Goal: Task Accomplishment & Management: Complete application form

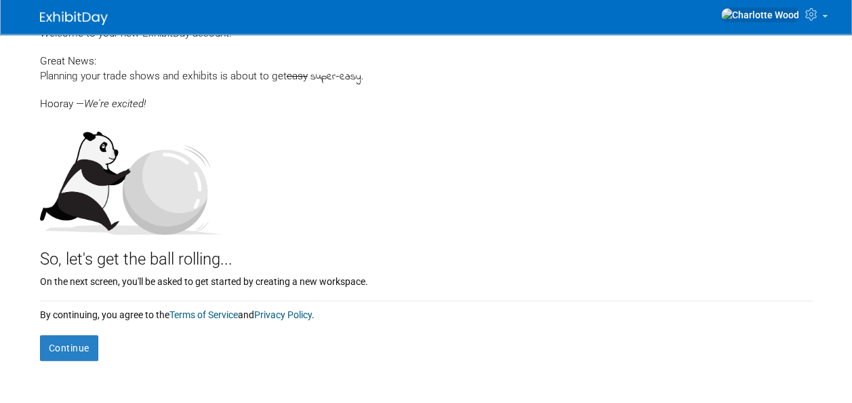
scroll to position [54, 0]
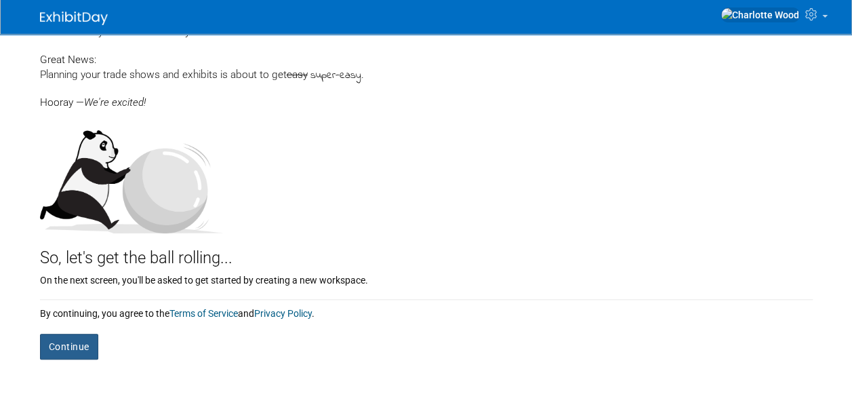
click at [80, 340] on button "Continue" at bounding box center [69, 347] width 58 height 26
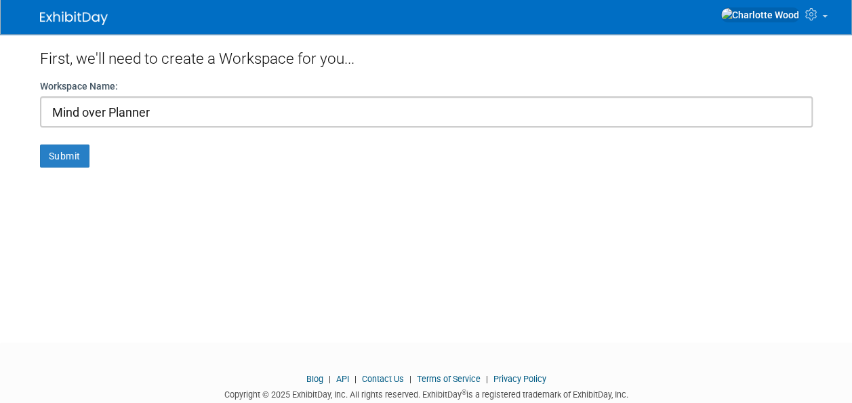
click at [109, 108] on input "Mind over Planner" at bounding box center [426, 111] width 773 height 31
click at [81, 113] on input "MindOverPlanner" at bounding box center [426, 111] width 773 height 31
click at [106, 111] on input "Mind OverPlanner" at bounding box center [426, 111] width 773 height 31
click at [166, 108] on input "Mind Over Planner" at bounding box center [426, 111] width 773 height 31
type input "Mind Over Planner (MOP)"
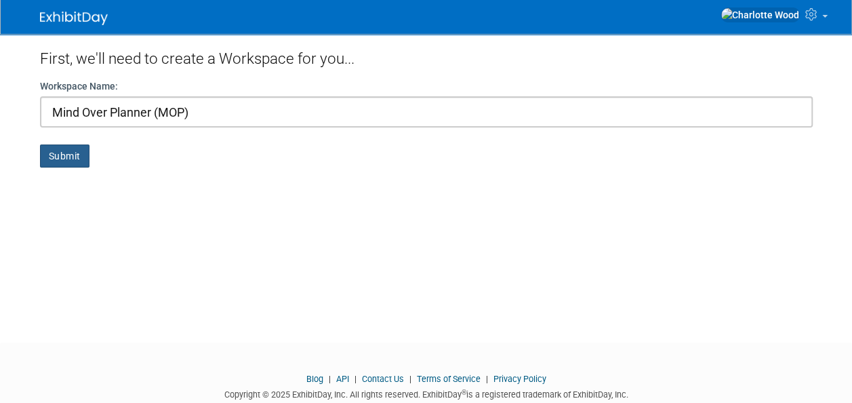
click at [64, 153] on button "Submit" at bounding box center [65, 155] width 50 height 23
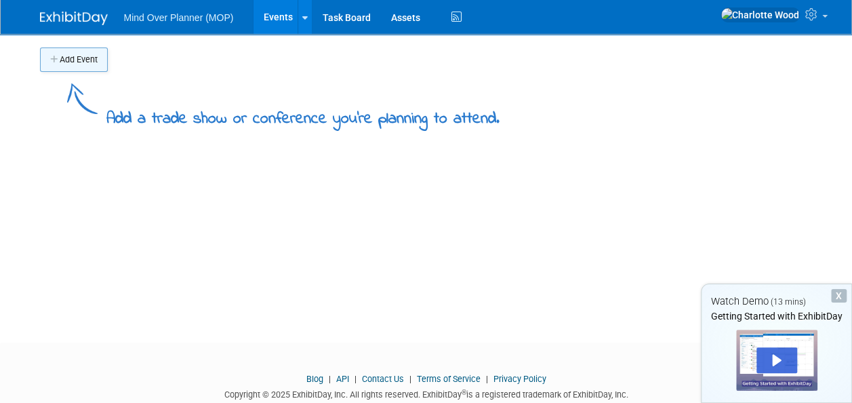
click at [68, 64] on button "Add Event" at bounding box center [74, 59] width 68 height 24
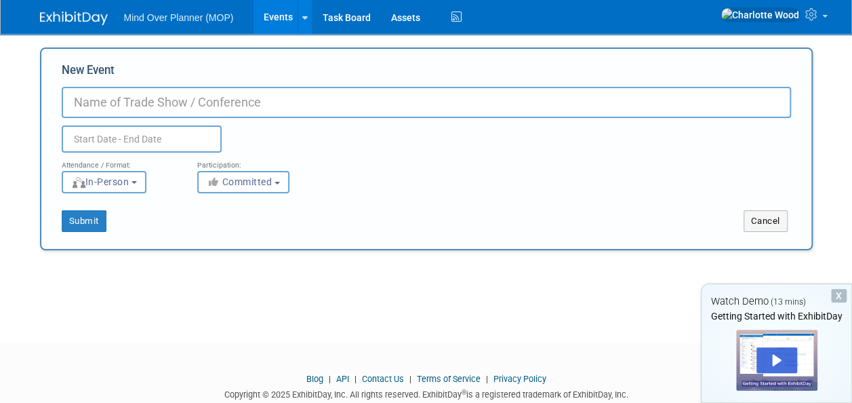
click at [111, 106] on input "New Event" at bounding box center [427, 102] width 730 height 31
type input "H"
type input "Hen Do"
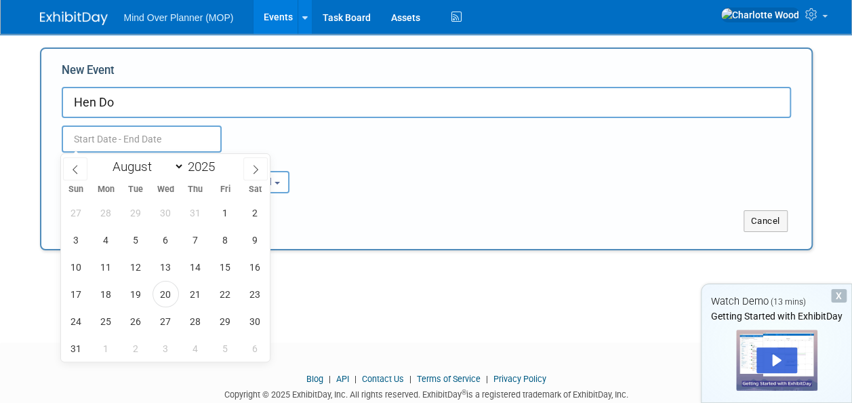
click at [111, 146] on input "text" at bounding box center [142, 138] width 160 height 27
click at [255, 171] on icon at bounding box center [255, 169] width 9 height 9
select select "8"
click at [214, 171] on input "2025" at bounding box center [204, 167] width 41 height 16
click at [221, 159] on span at bounding box center [220, 163] width 9 height 8
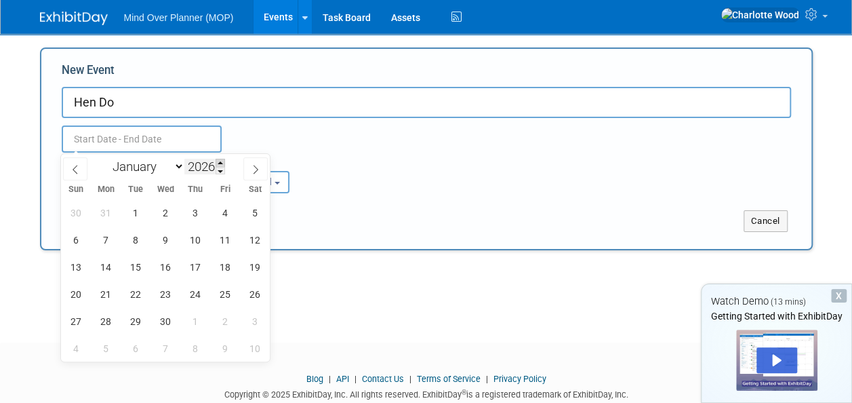
click at [221, 159] on span at bounding box center [220, 163] width 9 height 8
type input "2027"
click at [78, 165] on icon at bounding box center [75, 169] width 9 height 9
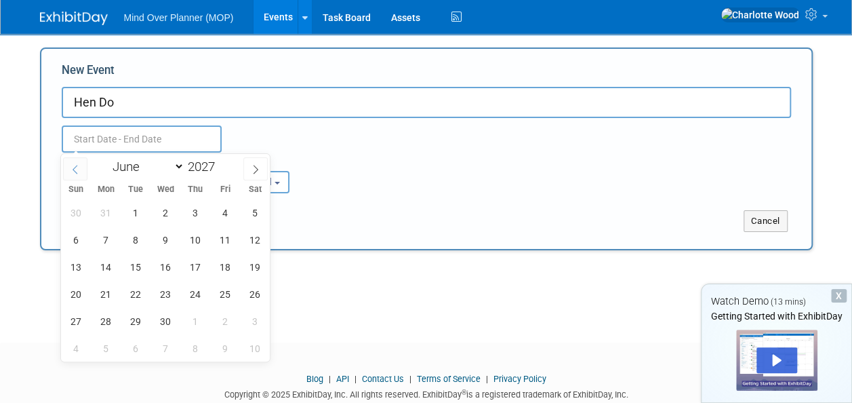
click at [78, 165] on icon at bounding box center [75, 169] width 9 height 9
select select "4"
click at [203, 216] on span "29" at bounding box center [195, 212] width 26 height 26
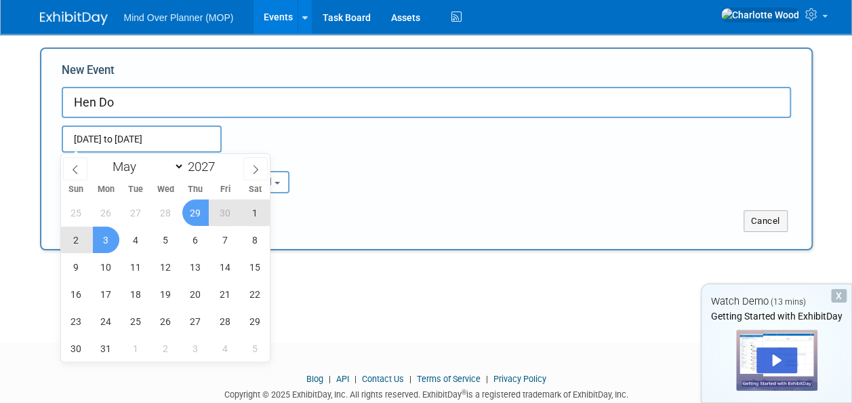
click at [94, 238] on span "3" at bounding box center [106, 240] width 26 height 26
type input "[DATE] to [DATE]"
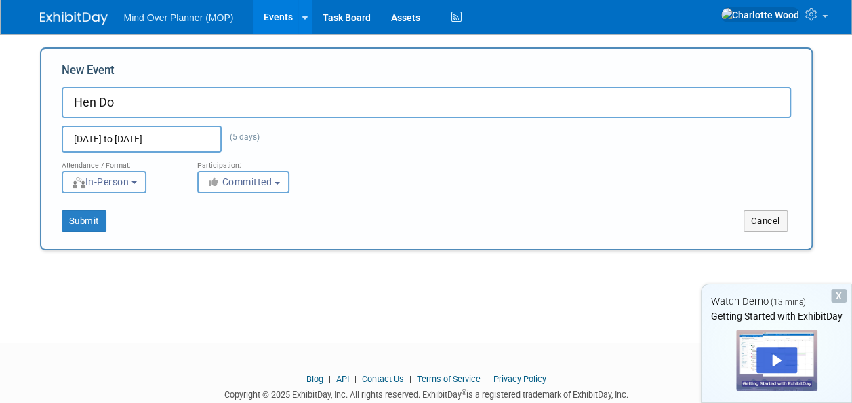
click at [123, 182] on span "In-Person" at bounding box center [100, 181] width 58 height 11
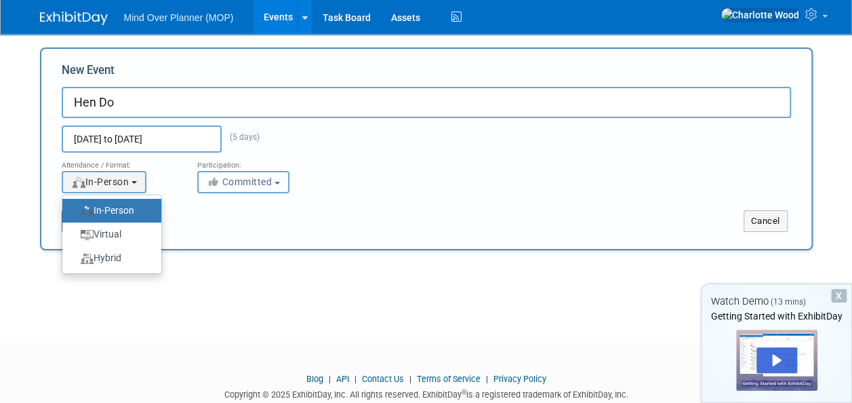
click at [230, 185] on span "Committed" at bounding box center [240, 181] width 66 height 11
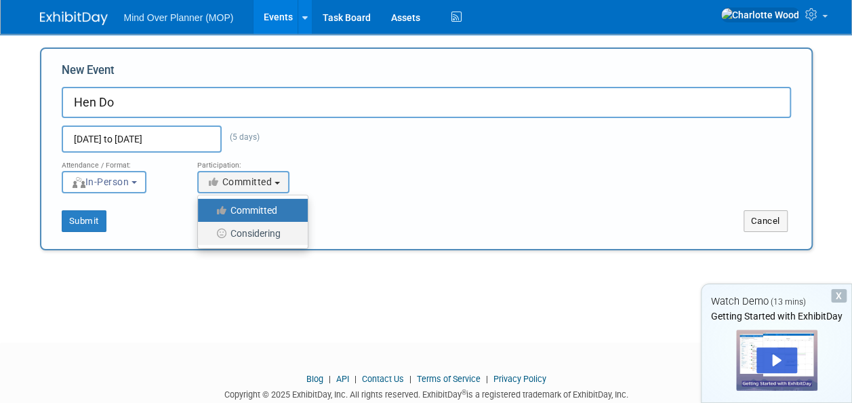
click at [244, 225] on label "Considering" at bounding box center [250, 233] width 90 height 18
click at [210, 229] on input "Considering" at bounding box center [205, 233] width 9 height 9
select select "2"
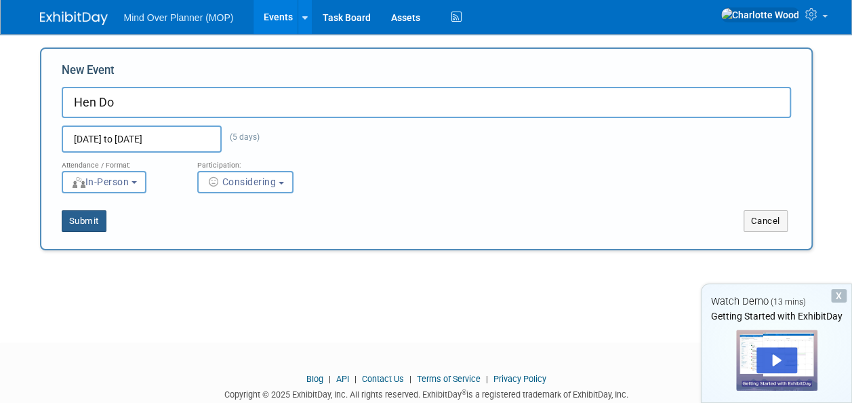
click at [96, 222] on button "Submit" at bounding box center [84, 221] width 45 height 22
